Goal: Find specific page/section: Find specific page/section

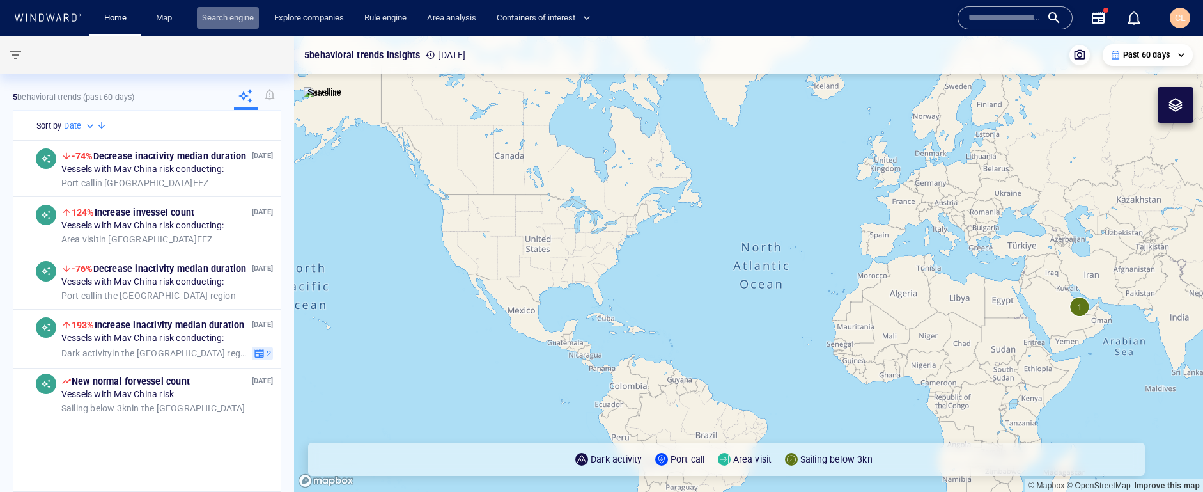
click at [227, 20] on link "Search engine" at bounding box center [228, 18] width 62 height 22
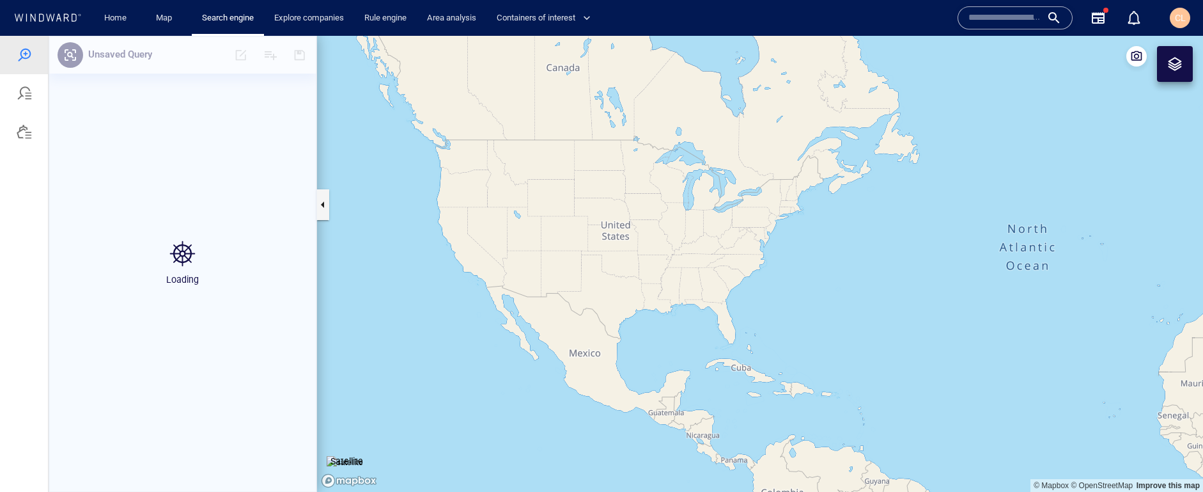
drag, startPoint x: 498, startPoint y: 320, endPoint x: 490, endPoint y: 292, distance: 28.5
click at [493, 300] on canvas "Map" at bounding box center [760, 264] width 886 height 456
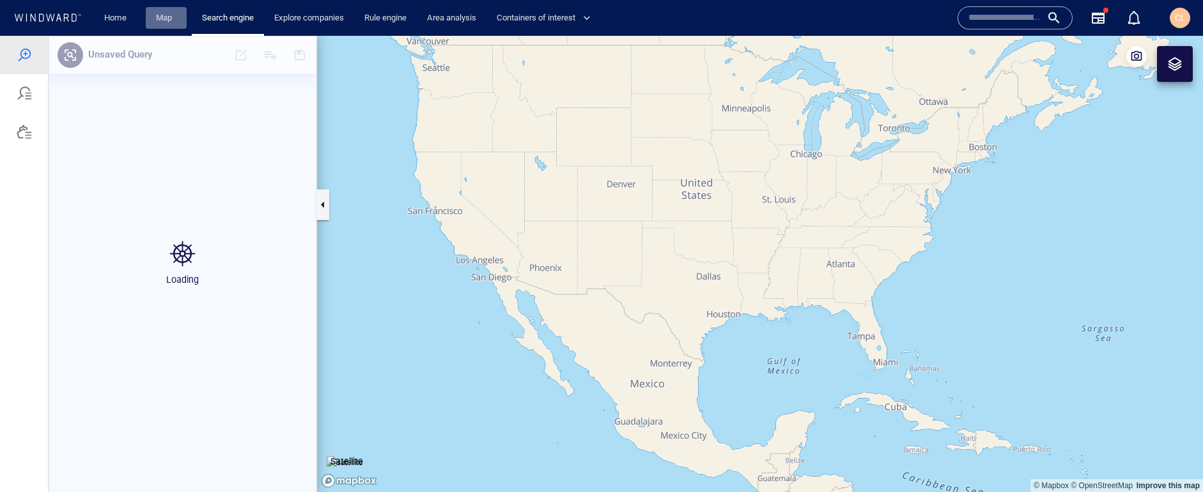
click at [166, 24] on link "Map" at bounding box center [166, 18] width 31 height 22
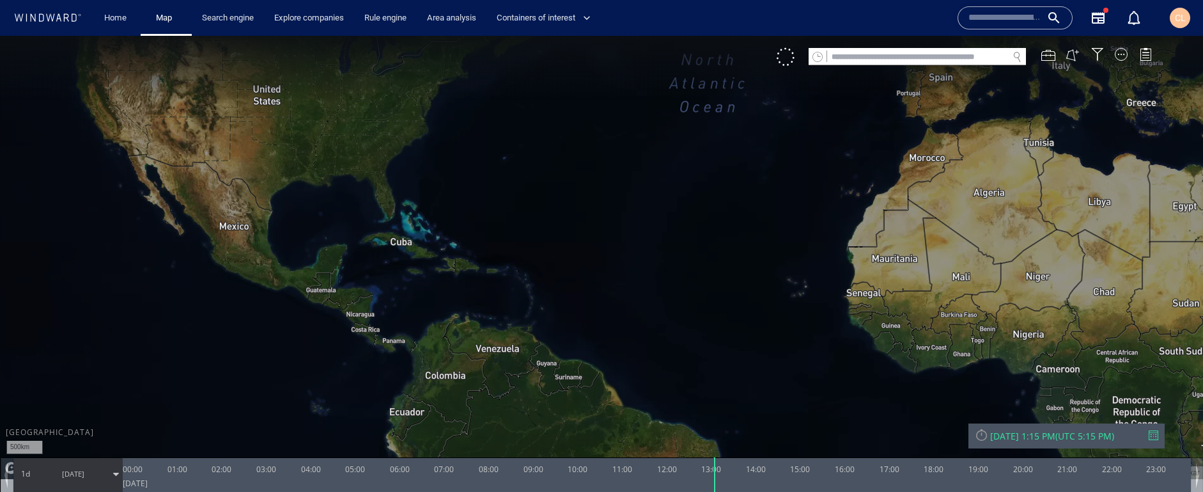
click at [205, 215] on canvas "Map" at bounding box center [601, 257] width 1203 height 443
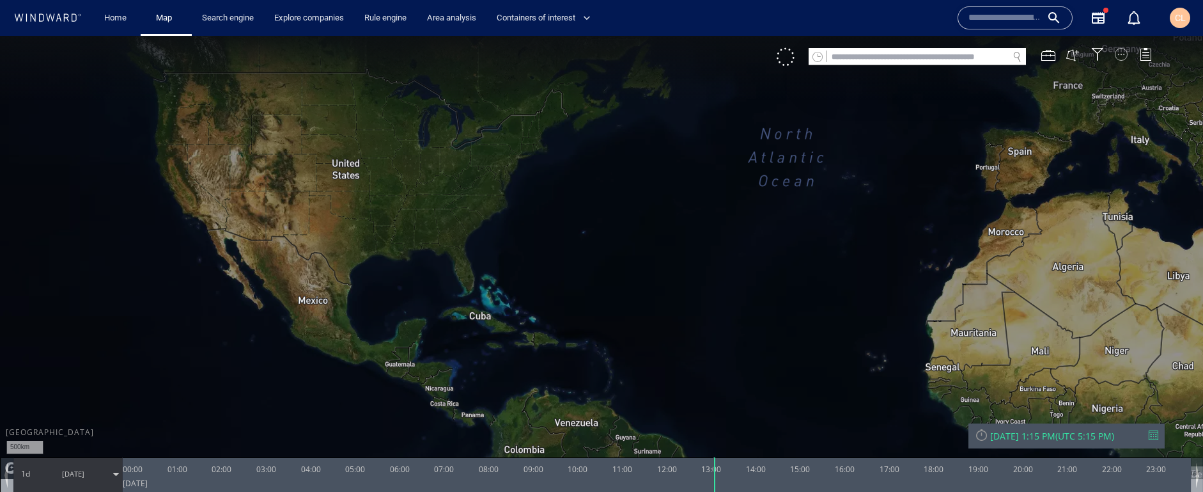
click at [1127, 55] on div "VM" at bounding box center [971, 57] width 388 height 18
click at [1125, 56] on div at bounding box center [1121, 54] width 13 height 13
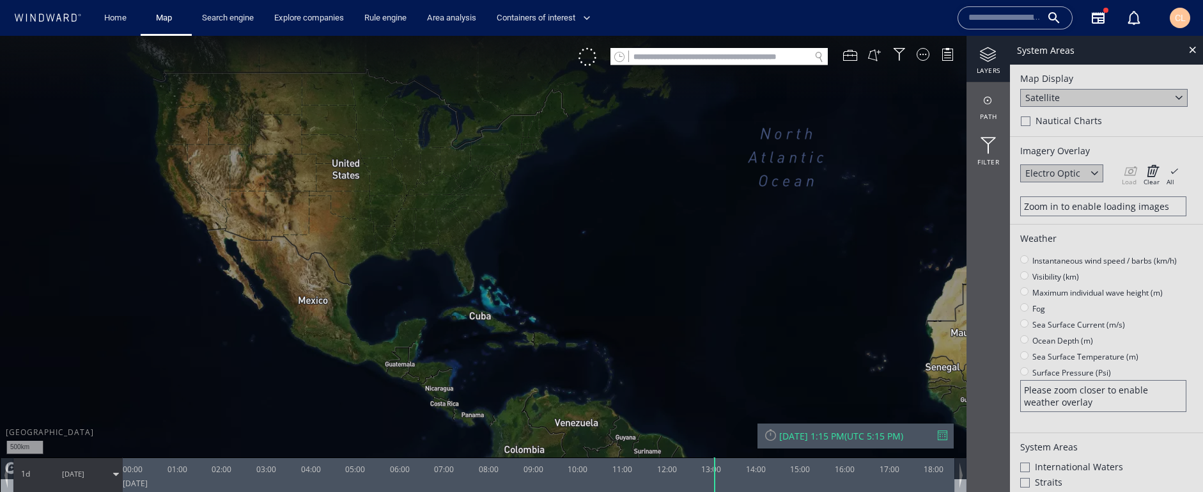
click at [1117, 94] on div "Satellite" at bounding box center [1103, 98] width 167 height 18
click at [1059, 118] on div "Satellite" at bounding box center [1103, 115] width 167 height 17
click at [1057, 99] on div "Satellite" at bounding box center [1042, 97] width 35 height 12
drag, startPoint x: 1055, startPoint y: 125, endPoint x: 960, endPoint y: 139, distance: 95.7
click at [1055, 124] on div "Light Map" at bounding box center [1103, 132] width 167 height 17
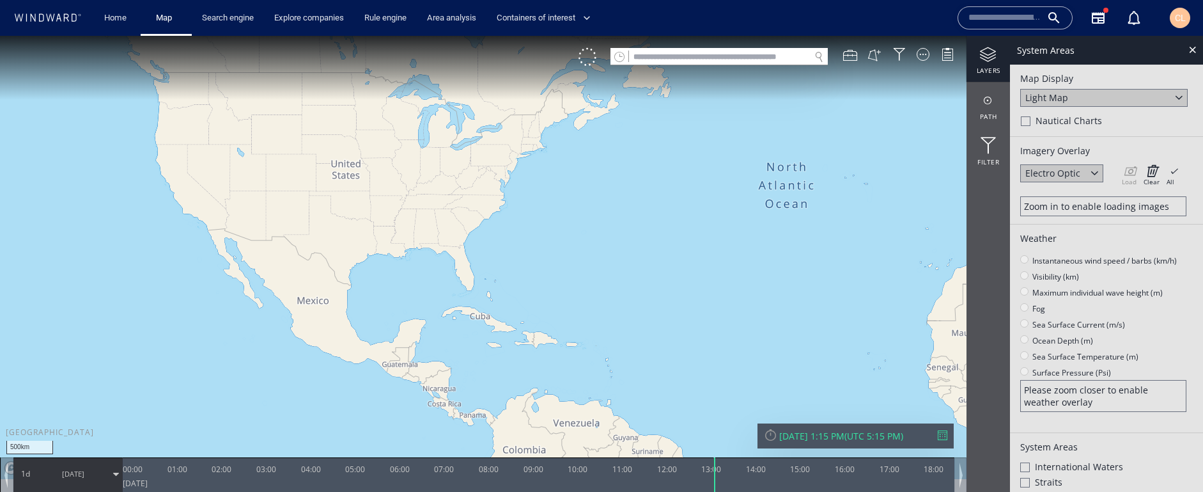
drag, startPoint x: 190, startPoint y: 207, endPoint x: 252, endPoint y: 222, distance: 63.7
click at [251, 222] on canvas "Map" at bounding box center [601, 257] width 1203 height 443
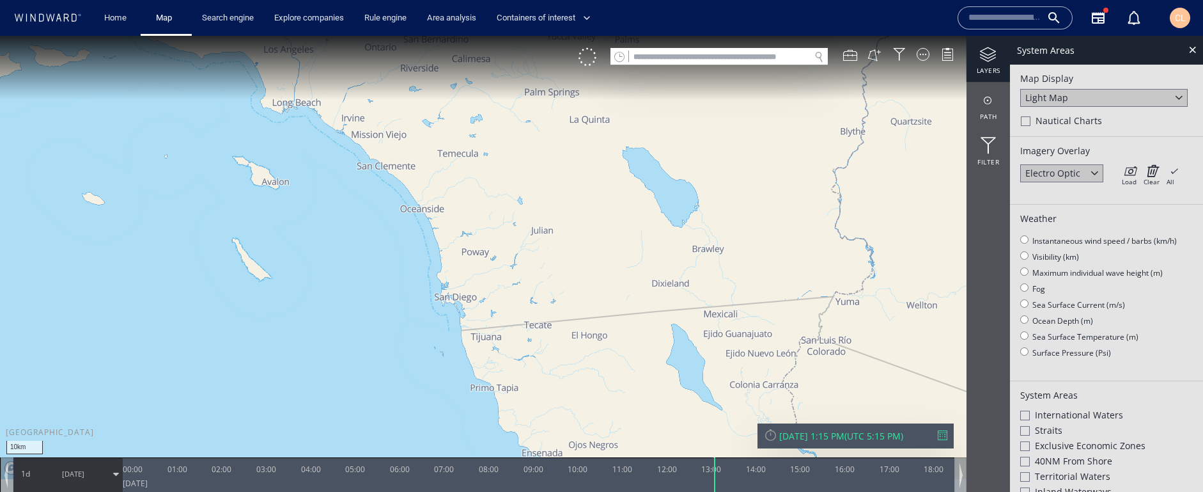
drag, startPoint x: 421, startPoint y: 336, endPoint x: 323, endPoint y: 217, distance: 153.5
click at [323, 217] on canvas "Map" at bounding box center [601, 257] width 1203 height 443
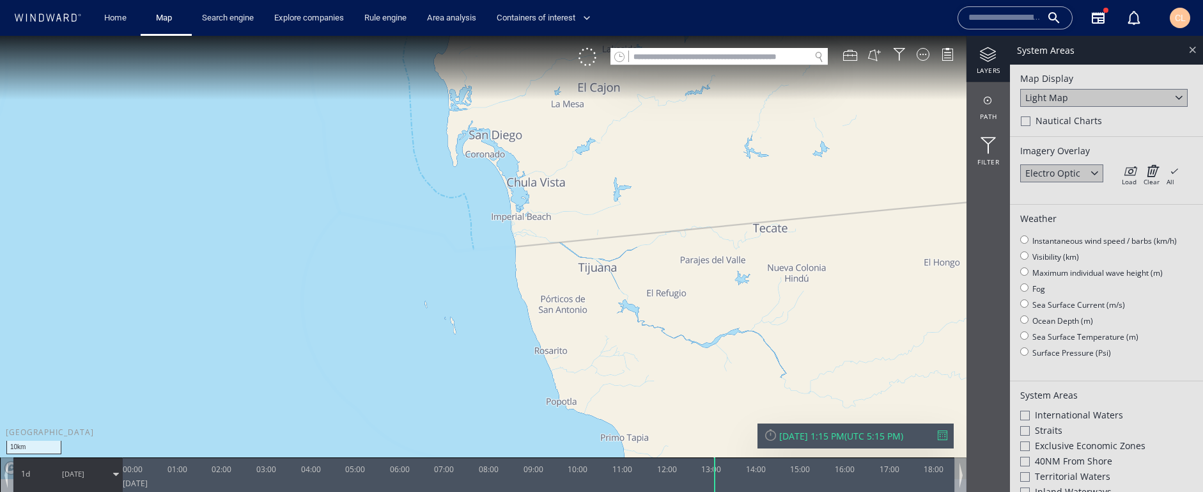
click at [1189, 51] on div at bounding box center [1192, 49] width 15 height 15
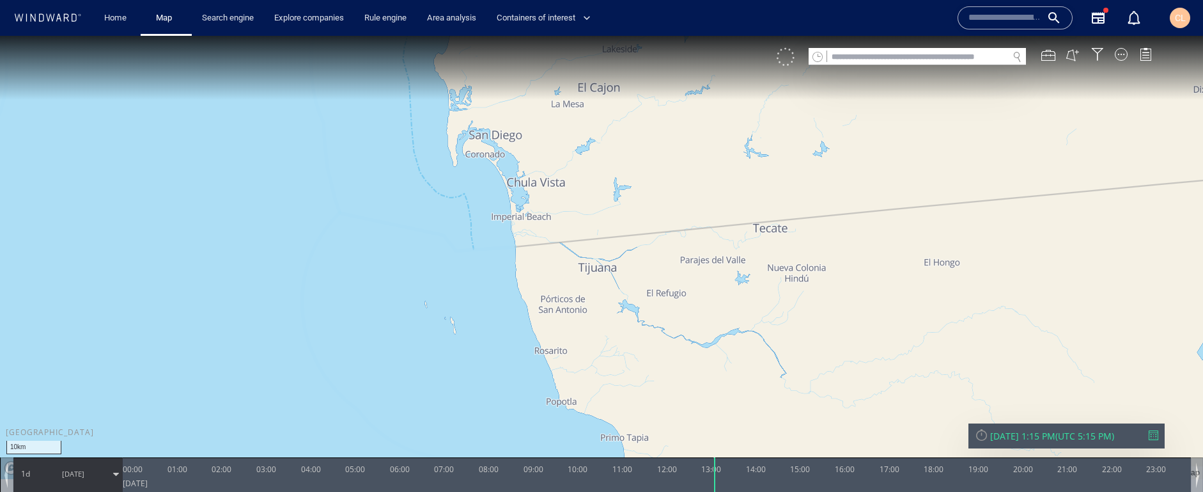
click at [792, 59] on div at bounding box center [786, 57] width 18 height 18
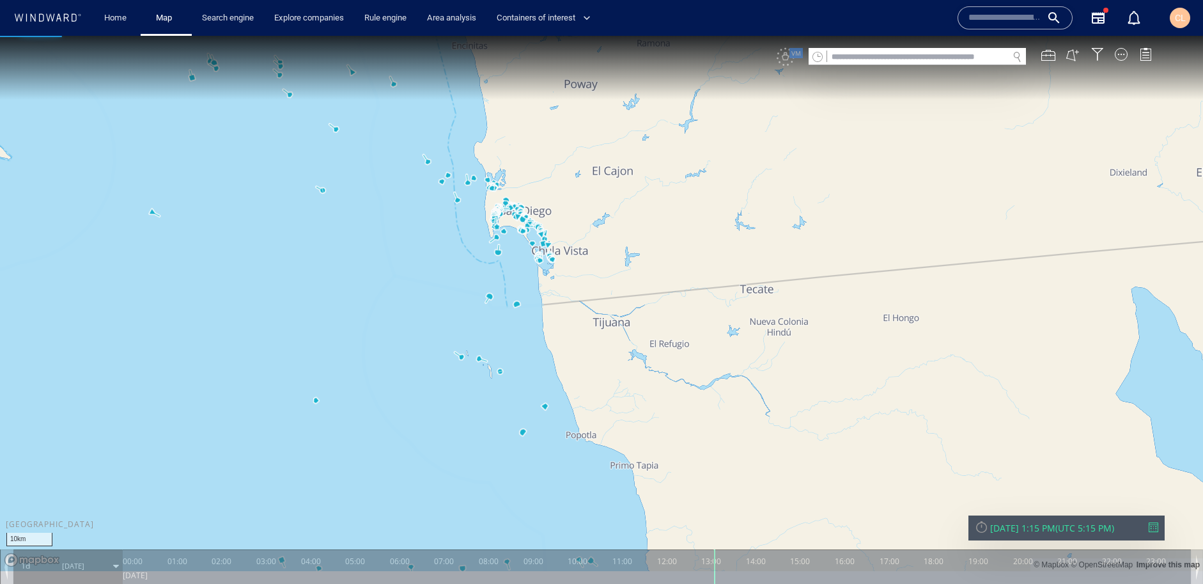
drag, startPoint x: 318, startPoint y: 329, endPoint x: 377, endPoint y: 340, distance: 60.6
click at [377, 340] on canvas "Map" at bounding box center [601, 303] width 1203 height 535
